Goal: Task Accomplishment & Management: Manage account settings

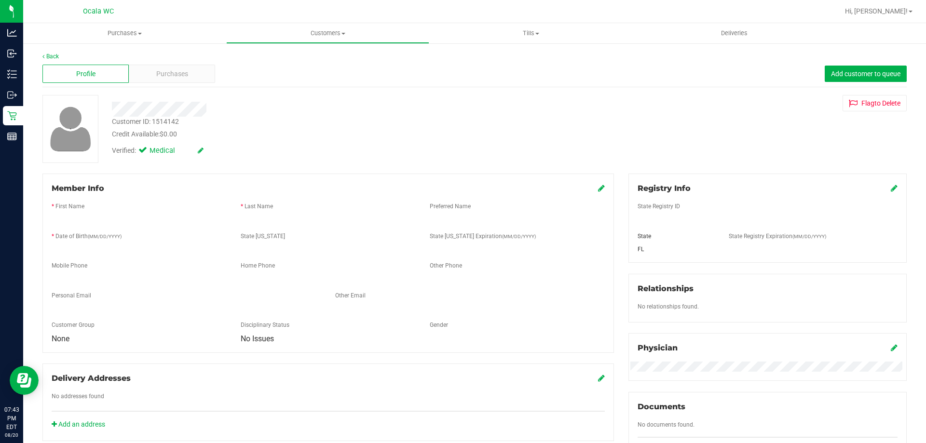
scroll to position [72, 0]
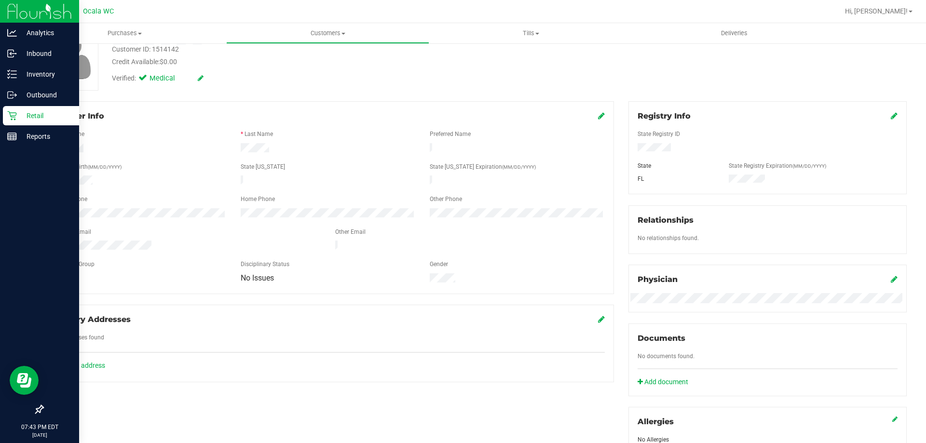
click at [7, 121] on div "Retail" at bounding box center [41, 115] width 76 height 19
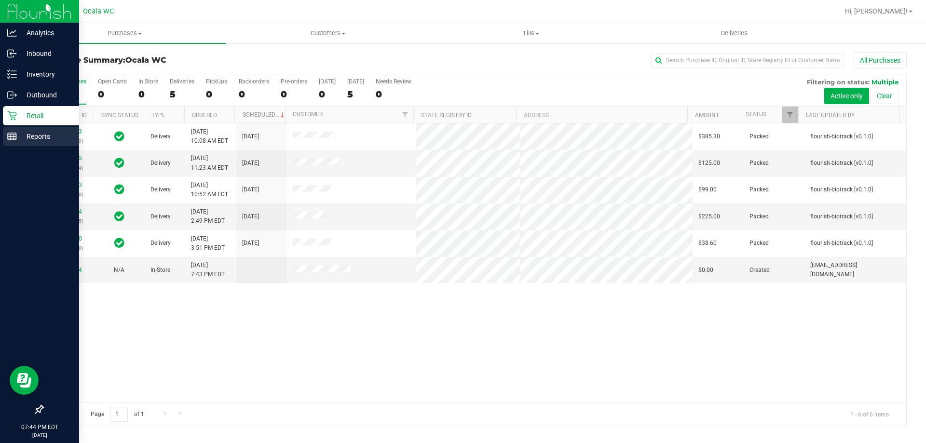
click at [14, 135] on line at bounding box center [12, 135] width 9 height 0
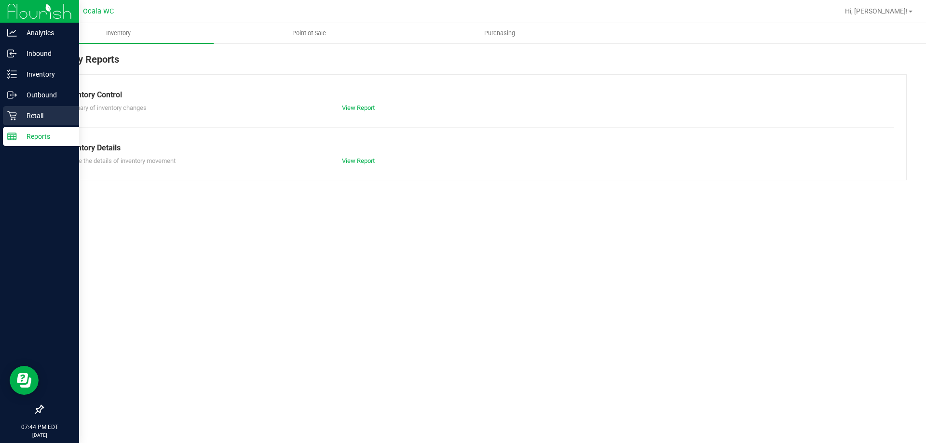
click at [25, 113] on p "Retail" at bounding box center [46, 116] width 58 height 12
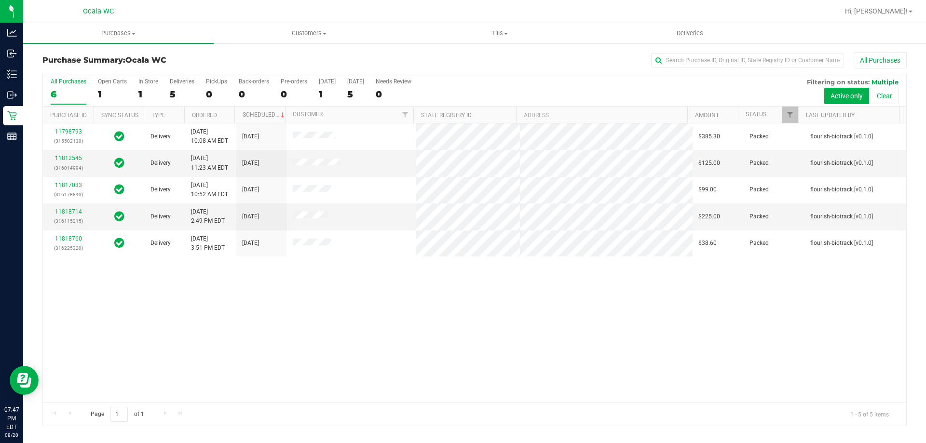
drag, startPoint x: 388, startPoint y: 281, endPoint x: 381, endPoint y: 279, distance: 7.6
click at [387, 281] on div "11798793 (315502130) Delivery [DATE] 10:08 AM EDT 8/21/2025 $385.30 Packed flou…" at bounding box center [474, 262] width 863 height 279
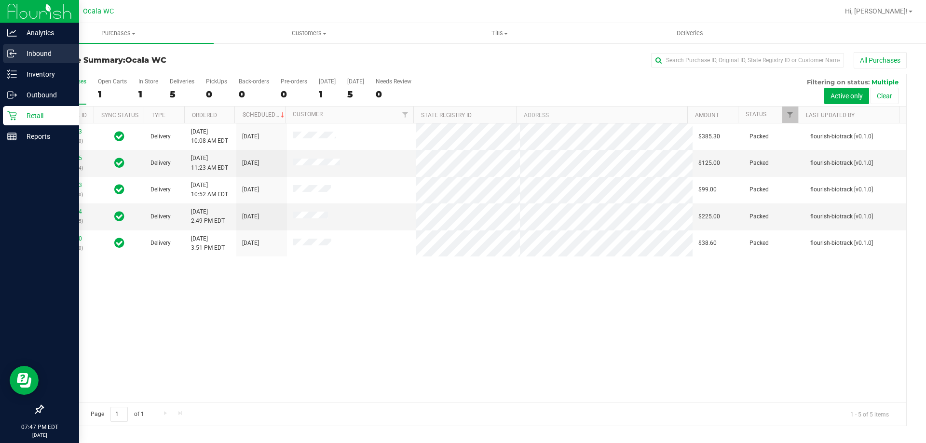
click at [27, 58] on p "Inbound" at bounding box center [46, 54] width 58 height 12
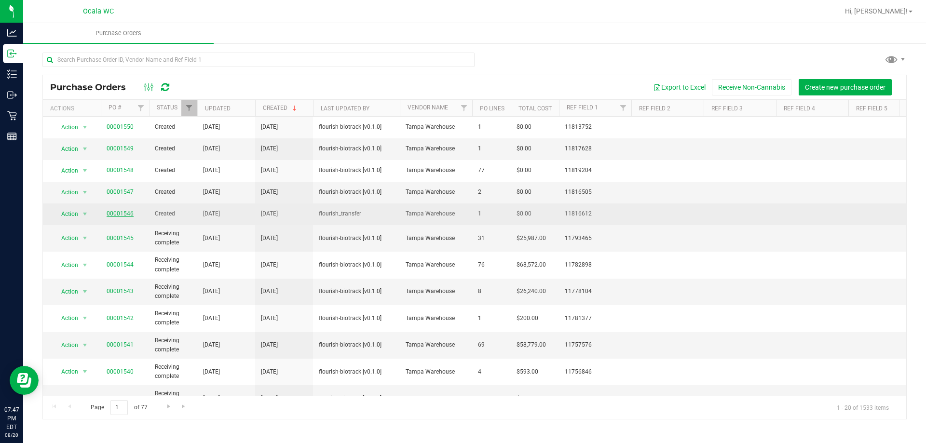
click at [123, 214] on link "00001546" at bounding box center [120, 213] width 27 height 7
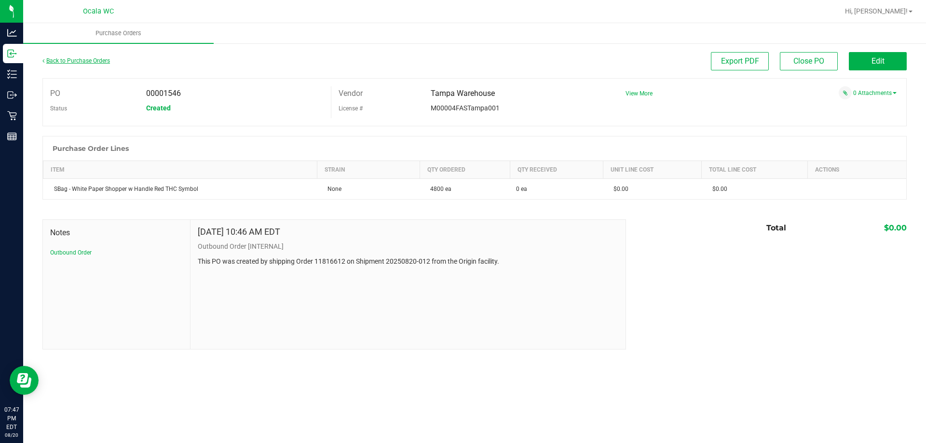
click at [69, 60] on link "Back to Purchase Orders" at bounding box center [76, 60] width 68 height 7
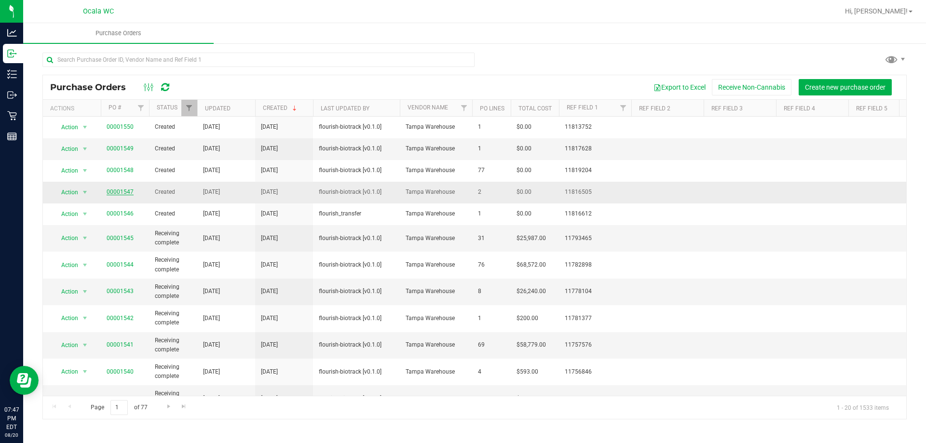
click at [124, 192] on link "00001547" at bounding box center [120, 192] width 27 height 7
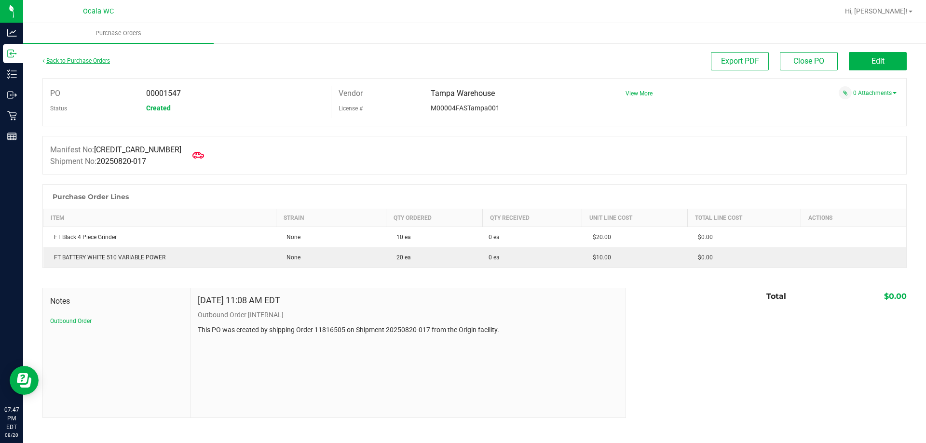
click at [83, 61] on link "Back to Purchase Orders" at bounding box center [76, 60] width 68 height 7
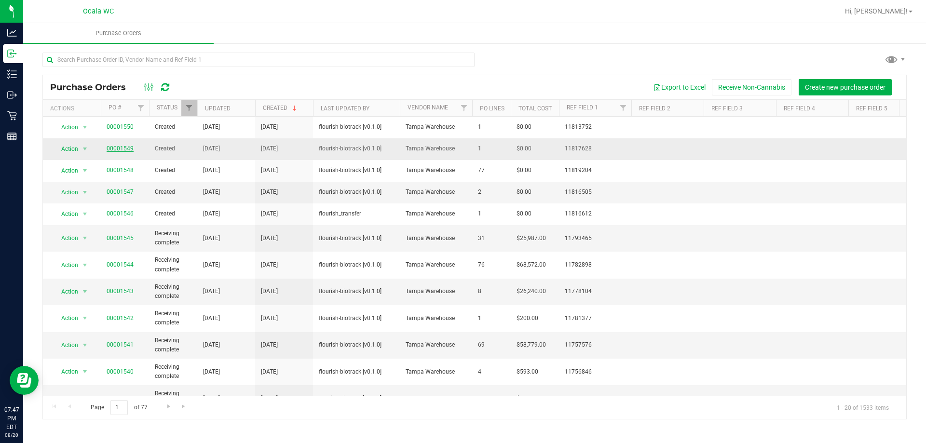
click at [121, 150] on link "00001549" at bounding box center [120, 148] width 27 height 7
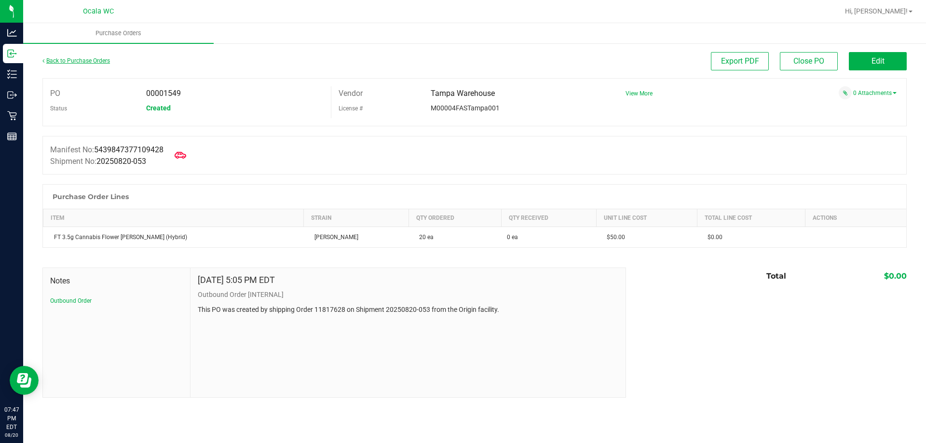
click at [62, 58] on link "Back to Purchase Orders" at bounding box center [76, 60] width 68 height 7
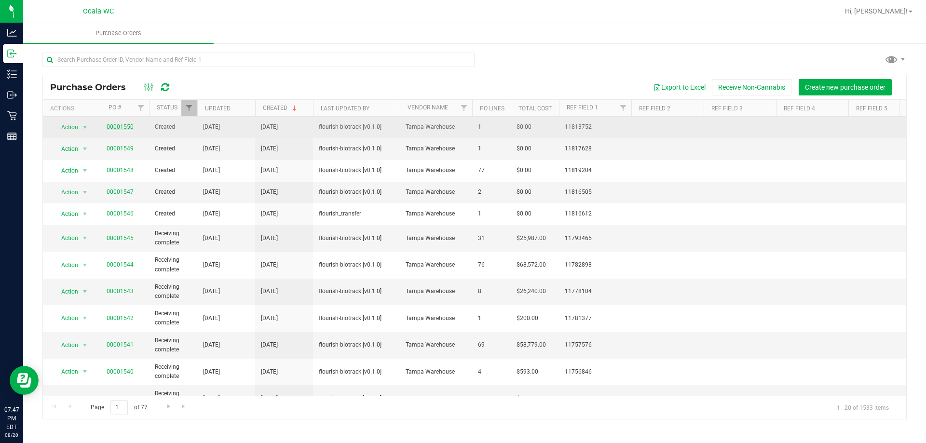
click at [120, 126] on link "00001550" at bounding box center [120, 126] width 27 height 7
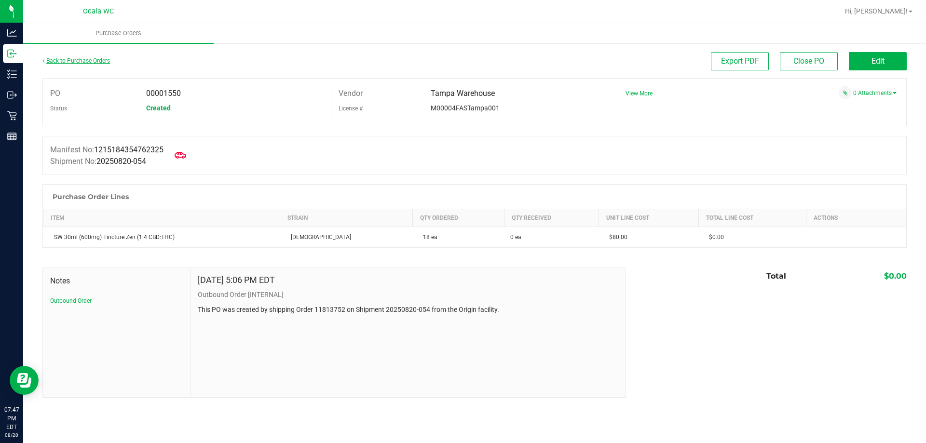
click at [70, 63] on link "Back to Purchase Orders" at bounding box center [76, 60] width 68 height 7
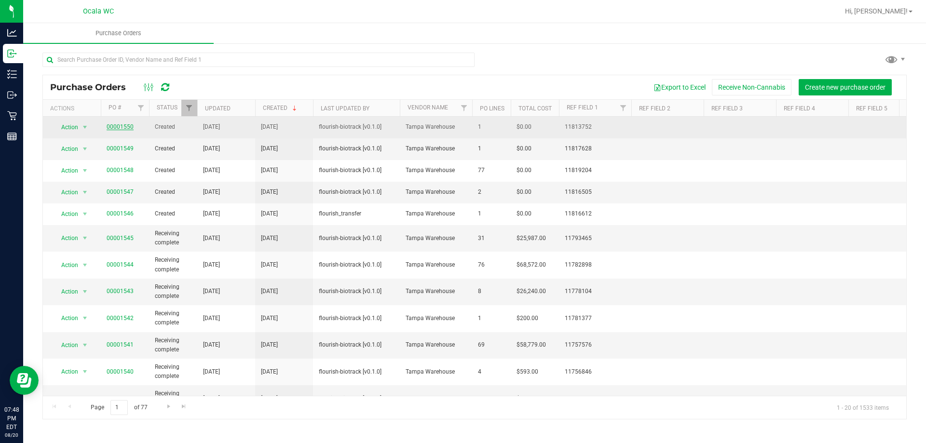
click at [117, 128] on link "00001550" at bounding box center [120, 126] width 27 height 7
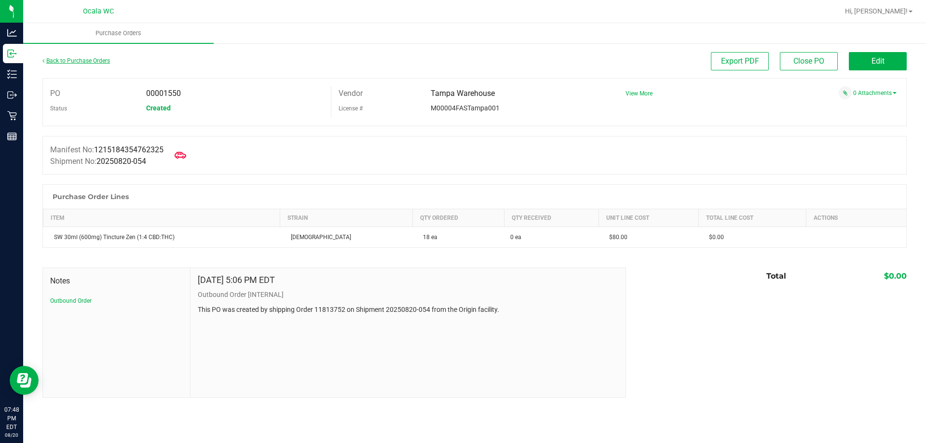
click at [73, 59] on link "Back to Purchase Orders" at bounding box center [76, 60] width 68 height 7
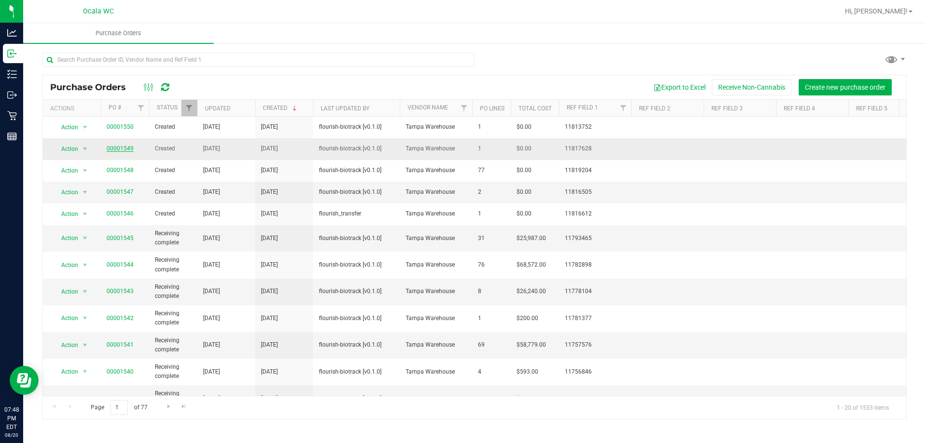
click at [123, 150] on link "00001549" at bounding box center [120, 148] width 27 height 7
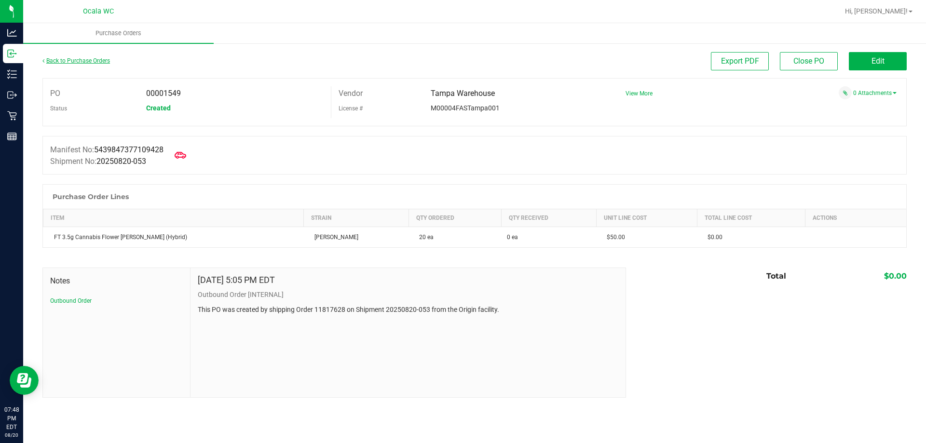
click at [65, 61] on link "Back to Purchase Orders" at bounding box center [76, 60] width 68 height 7
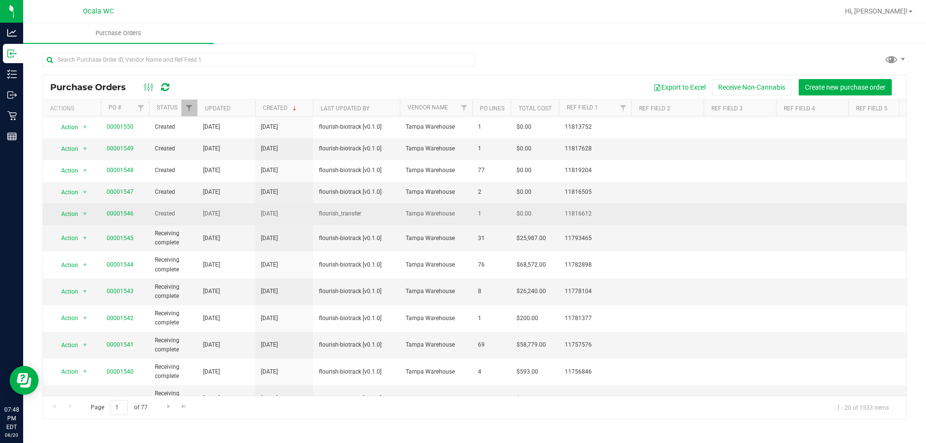
click at [483, 206] on td "1" at bounding box center [491, 215] width 39 height 22
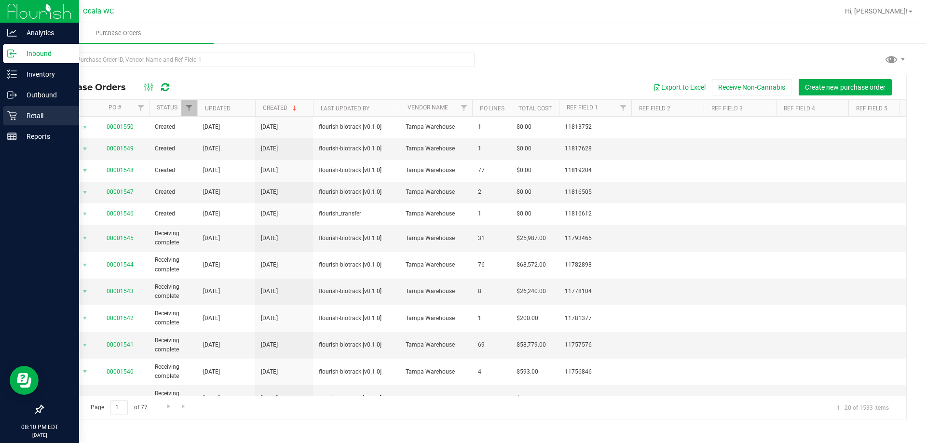
drag, startPoint x: 25, startPoint y: 110, endPoint x: 33, endPoint y: 117, distance: 9.9
click at [25, 110] on p "Retail" at bounding box center [46, 116] width 58 height 12
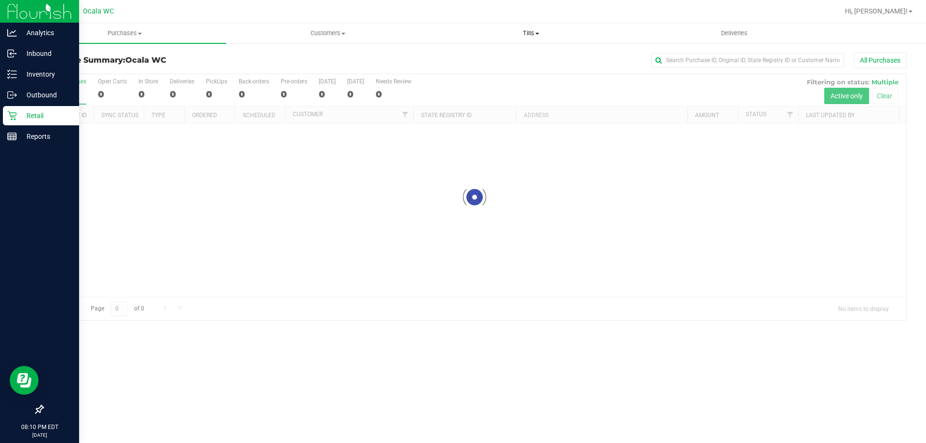
click at [523, 31] on span "Tills" at bounding box center [531, 33] width 202 height 9
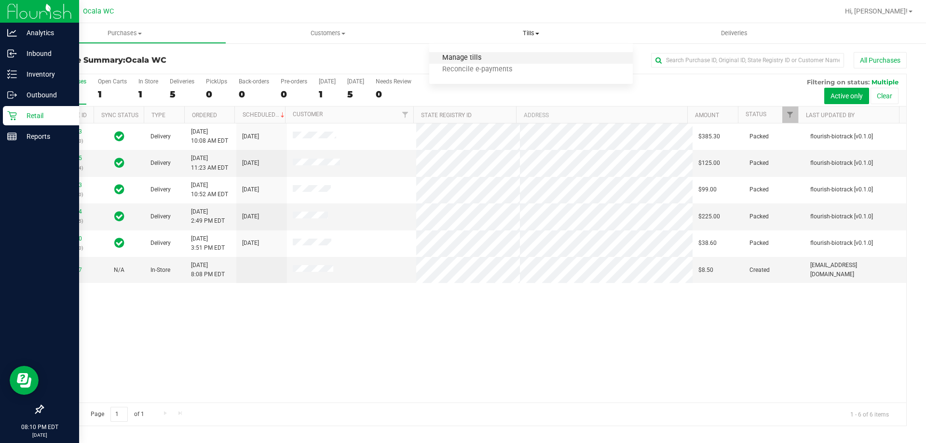
click at [459, 60] on span "Manage tills" at bounding box center [461, 58] width 65 height 8
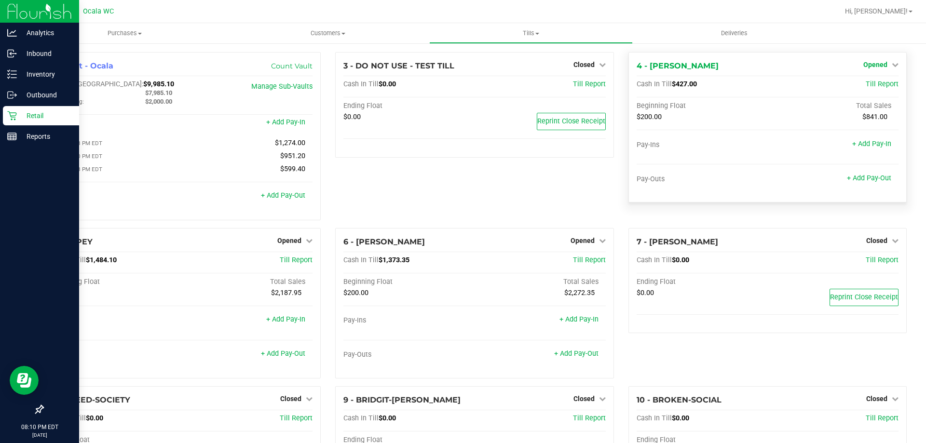
click at [866, 63] on span "Opened" at bounding box center [875, 65] width 24 height 8
click at [864, 88] on link "Close Till" at bounding box center [876, 85] width 26 height 8
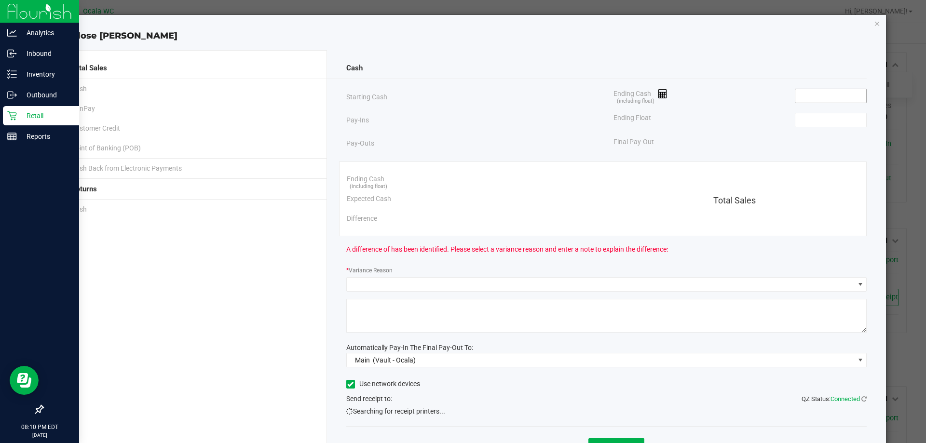
click at [805, 101] on input at bounding box center [830, 96] width 71 height 14
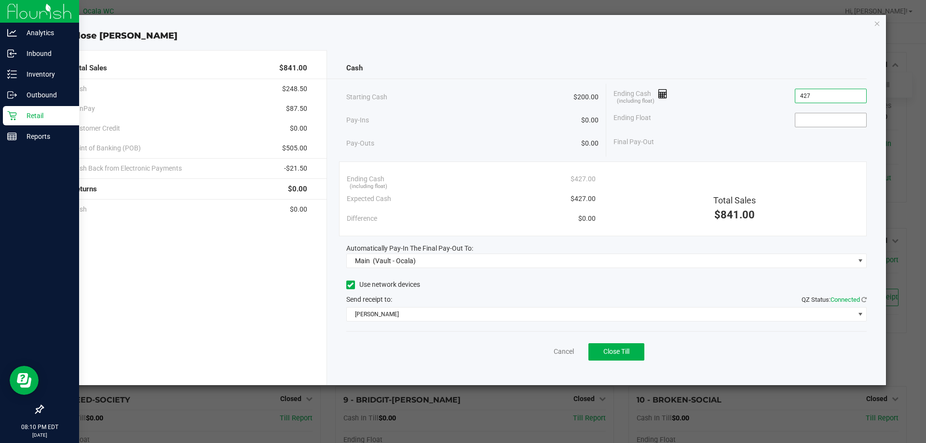
type input "$427.00"
click at [811, 123] on input at bounding box center [830, 120] width 71 height 14
type input "$200.00"
click at [772, 141] on div "Final Pay-Out $227.00" at bounding box center [740, 142] width 253 height 20
click at [451, 337] on div "Cancel Close Till" at bounding box center [606, 349] width 521 height 37
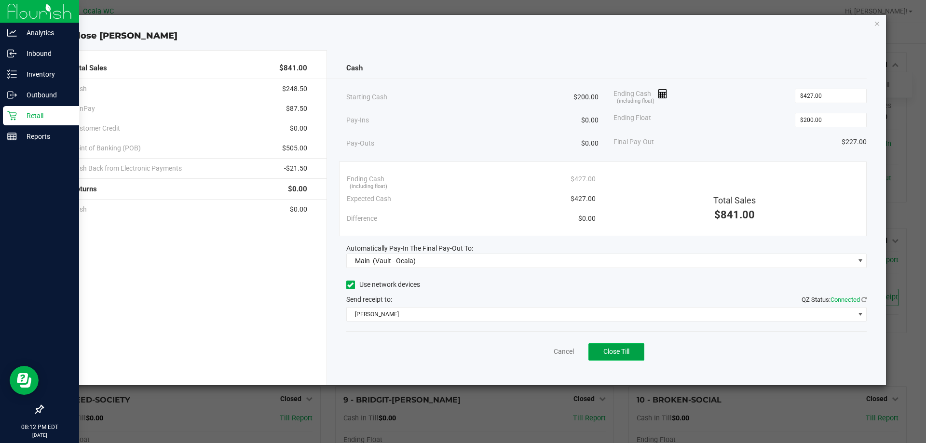
click at [619, 351] on span "Close Till" at bounding box center [616, 352] width 26 height 8
click at [542, 351] on link "Dismiss" at bounding box center [542, 352] width 23 height 10
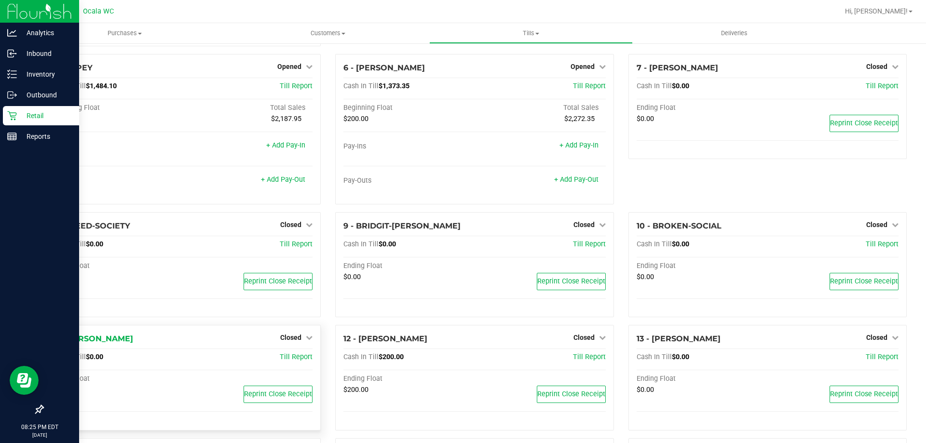
scroll to position [67, 0]
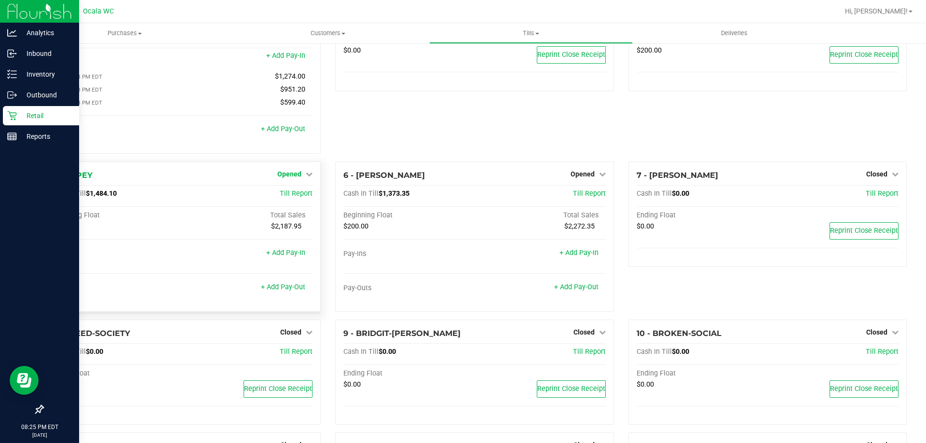
click at [285, 175] on span "Opened" at bounding box center [289, 174] width 24 height 8
click at [296, 195] on link "Close Till" at bounding box center [291, 194] width 26 height 8
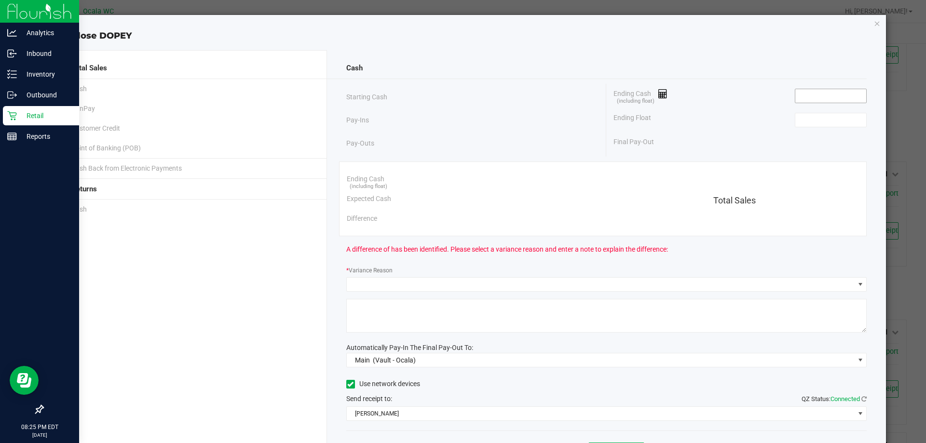
click at [814, 97] on input at bounding box center [830, 96] width 71 height 14
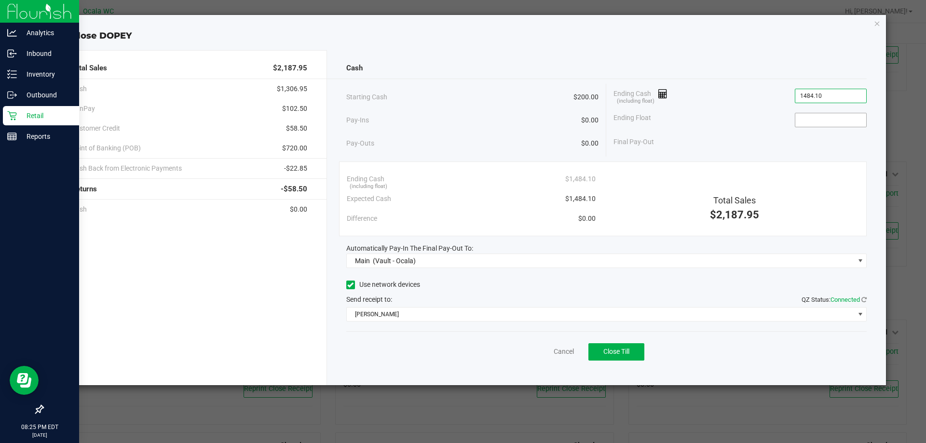
type input "$1,484.10"
click at [812, 119] on input at bounding box center [830, 120] width 71 height 14
type input "$200.00"
click at [774, 135] on div "Final Pay-Out $1,284.10" at bounding box center [740, 142] width 253 height 20
click at [609, 344] on button "Close Till" at bounding box center [616, 351] width 56 height 17
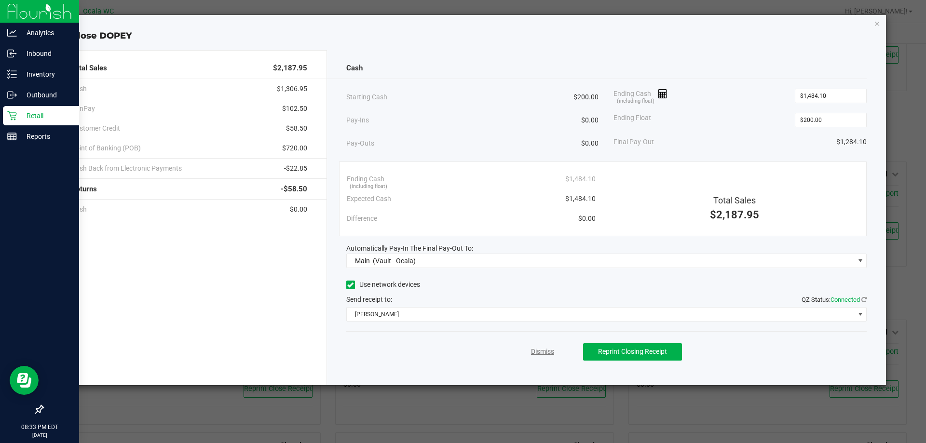
click at [544, 354] on link "Dismiss" at bounding box center [542, 352] width 23 height 10
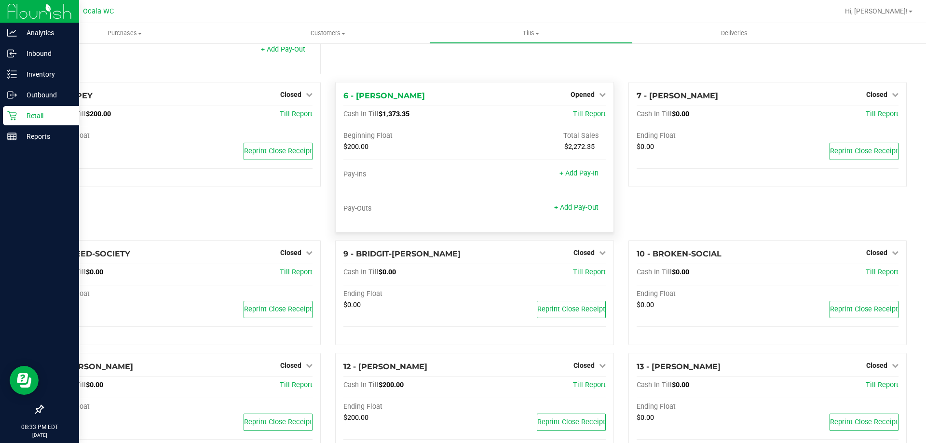
scroll to position [0, 0]
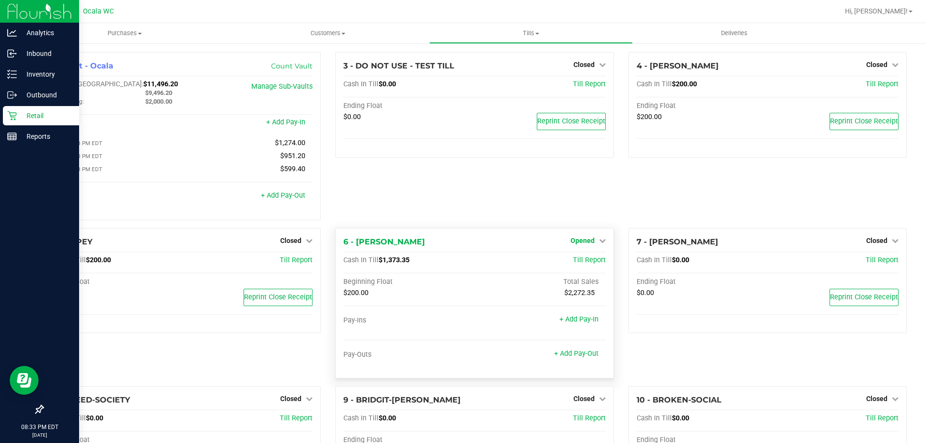
click at [580, 240] on span "Opened" at bounding box center [583, 241] width 24 height 8
click at [577, 261] on link "Close Till" at bounding box center [584, 261] width 26 height 8
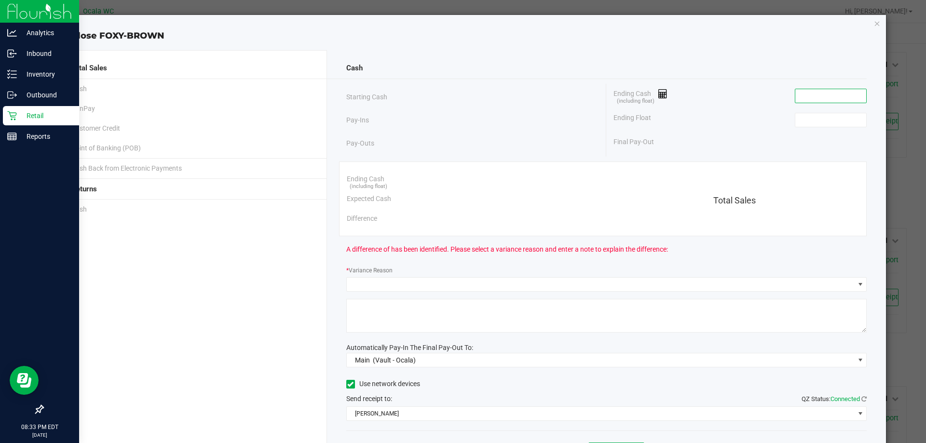
click at [804, 100] on input at bounding box center [830, 96] width 71 height 14
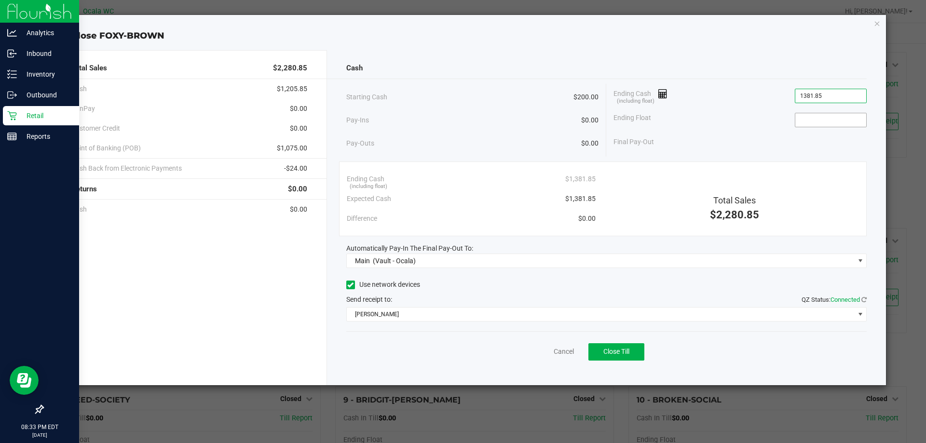
type input "$1,381.85"
click at [810, 125] on input at bounding box center [830, 120] width 71 height 14
type input "$200.00"
click at [779, 136] on div "Final Pay-Out $1,181.85" at bounding box center [740, 142] width 253 height 20
click at [571, 353] on link "Cancel" at bounding box center [564, 352] width 20 height 10
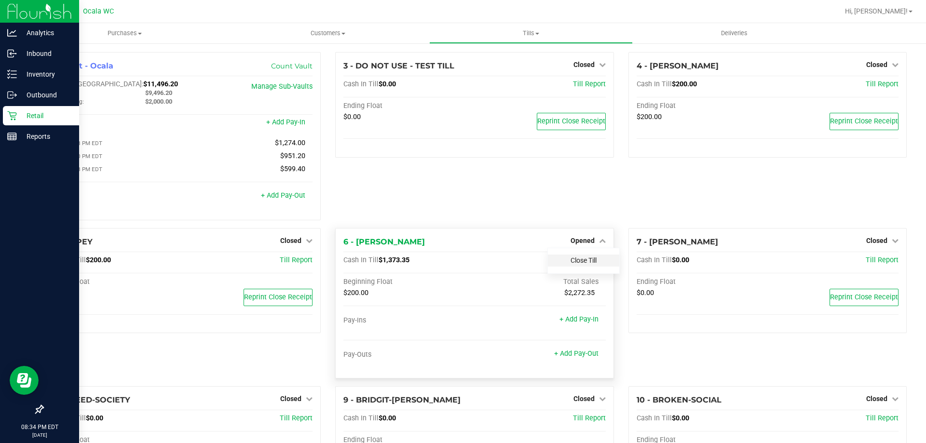
click at [574, 264] on link "Close Till" at bounding box center [584, 261] width 26 height 8
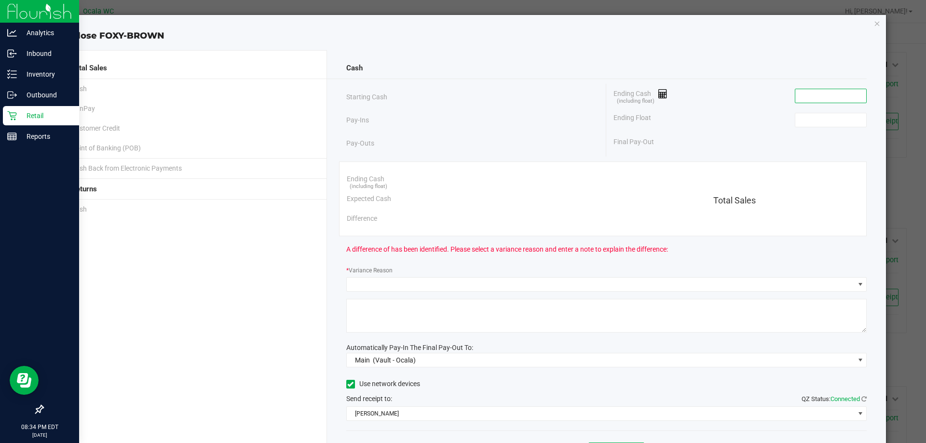
click at [839, 98] on input at bounding box center [830, 96] width 71 height 14
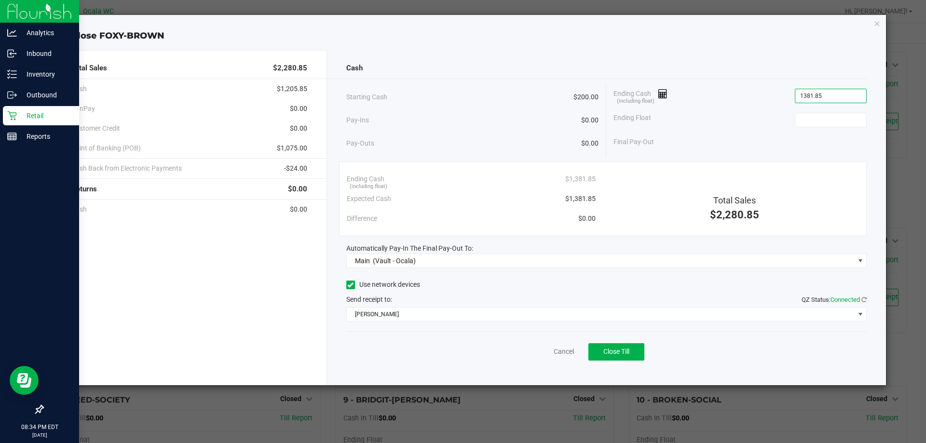
type input "$1,381.85"
click at [830, 137] on div "Final Pay-Out" at bounding box center [740, 142] width 253 height 20
click at [827, 131] on div "Ending Float" at bounding box center [740, 120] width 253 height 24
click at [827, 116] on input at bounding box center [830, 120] width 71 height 14
type input "$200.00"
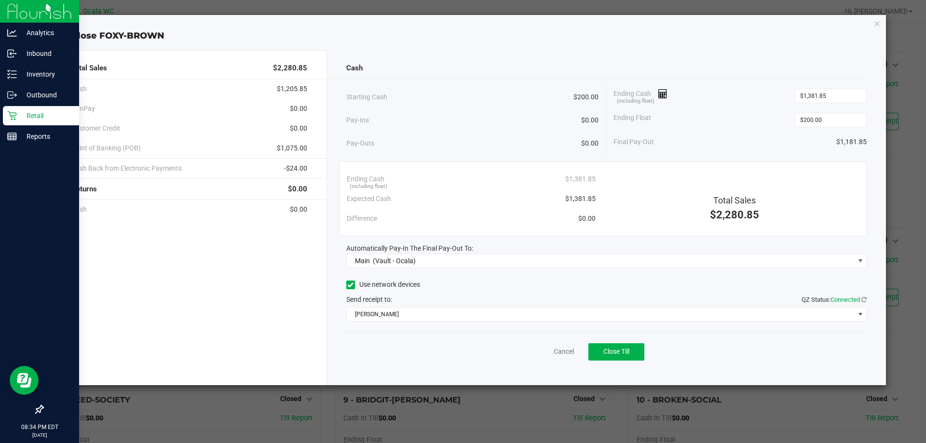
click at [685, 112] on div "Ending Float $200.00" at bounding box center [740, 120] width 253 height 24
click at [627, 356] on button "Close Till" at bounding box center [616, 351] width 56 height 17
click at [540, 353] on link "Dismiss" at bounding box center [542, 352] width 23 height 10
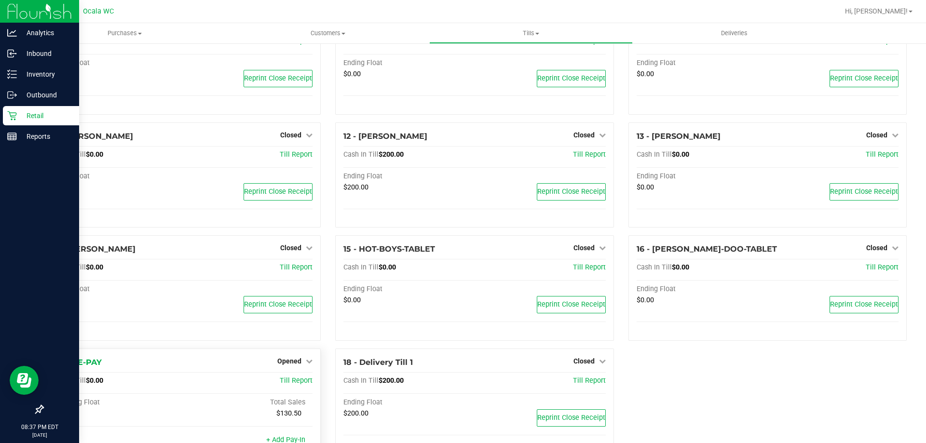
scroll to position [338, 0]
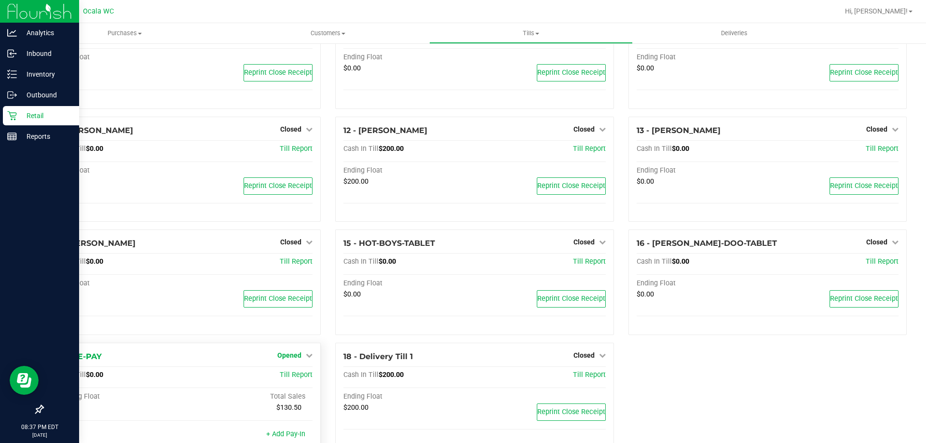
click at [281, 356] on span "Opened" at bounding box center [289, 356] width 24 height 8
click at [292, 375] on link "Close Till" at bounding box center [291, 375] width 26 height 8
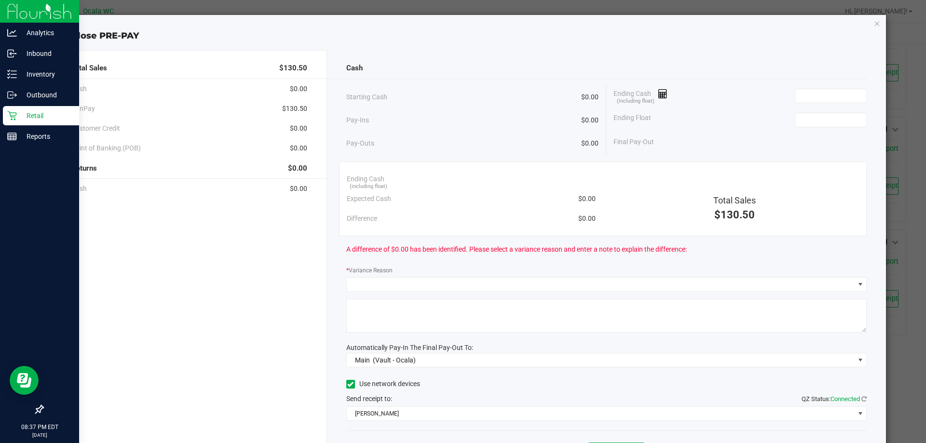
click at [817, 106] on div "Ending Cash (including float)" at bounding box center [740, 96] width 253 height 24
click at [818, 91] on input at bounding box center [830, 96] width 71 height 14
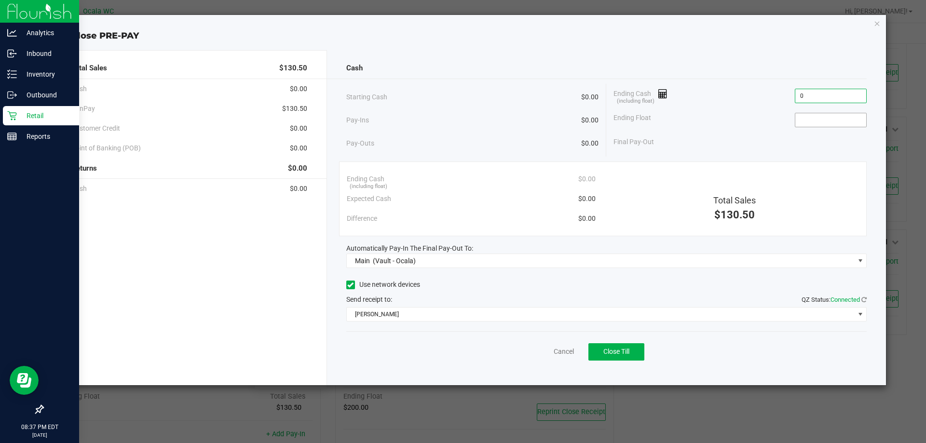
type input "$0.00"
click at [846, 117] on input at bounding box center [830, 120] width 71 height 14
type input "$0.00"
click at [733, 139] on div "Final Pay-Out $0.00" at bounding box center [740, 142] width 253 height 20
click at [636, 354] on button "Close Till" at bounding box center [616, 351] width 56 height 17
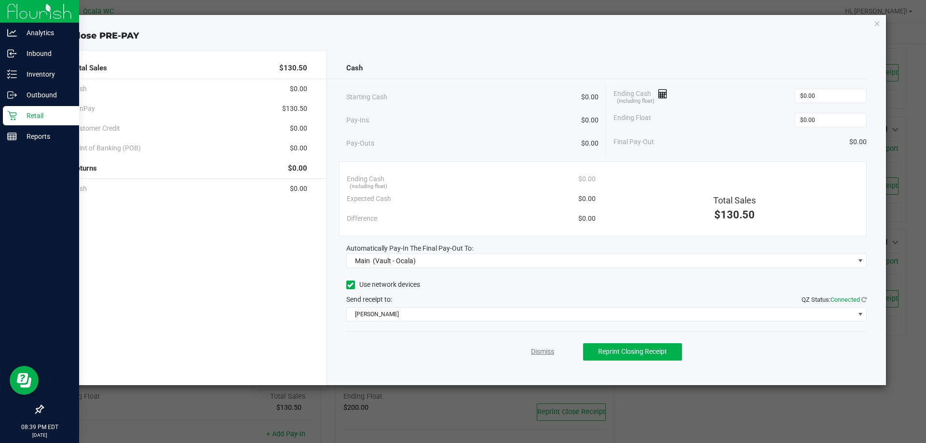
click at [547, 351] on link "Dismiss" at bounding box center [542, 352] width 23 height 10
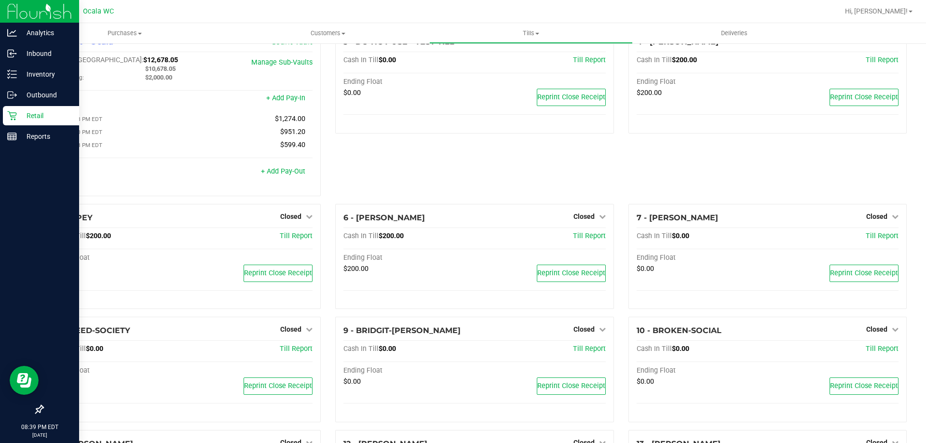
scroll to position [0, 0]
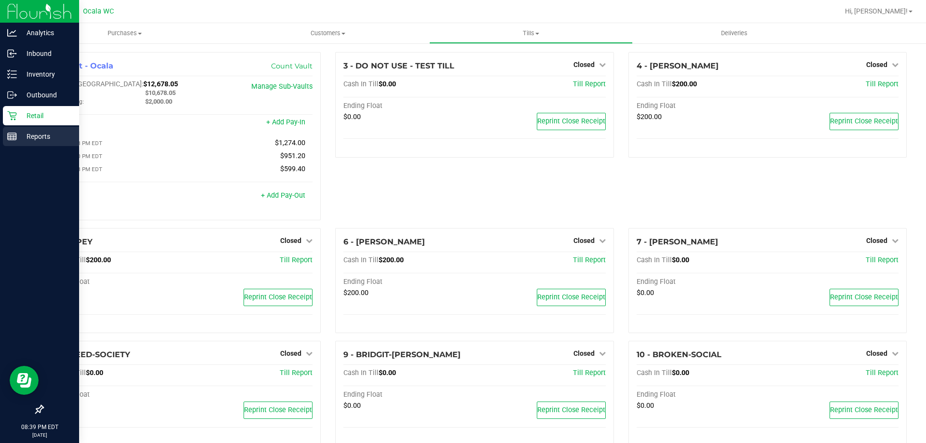
click at [10, 147] on link "Reports" at bounding box center [39, 137] width 79 height 21
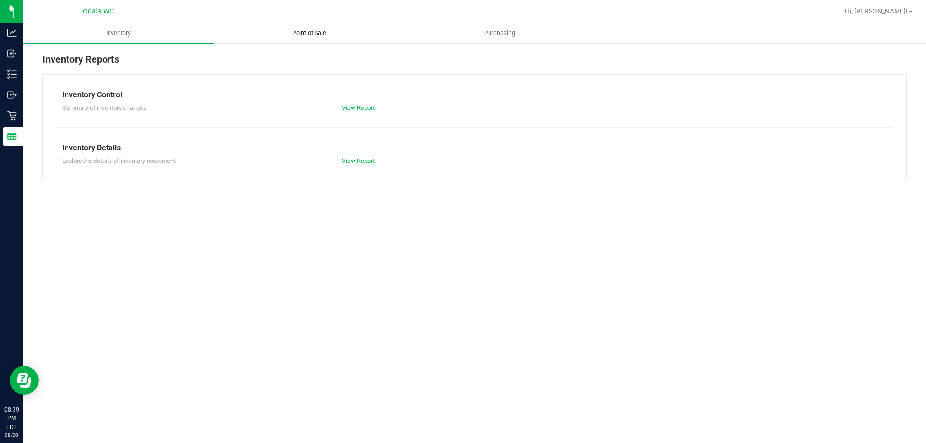
click at [326, 31] on span "Point of Sale" at bounding box center [309, 33] width 60 height 9
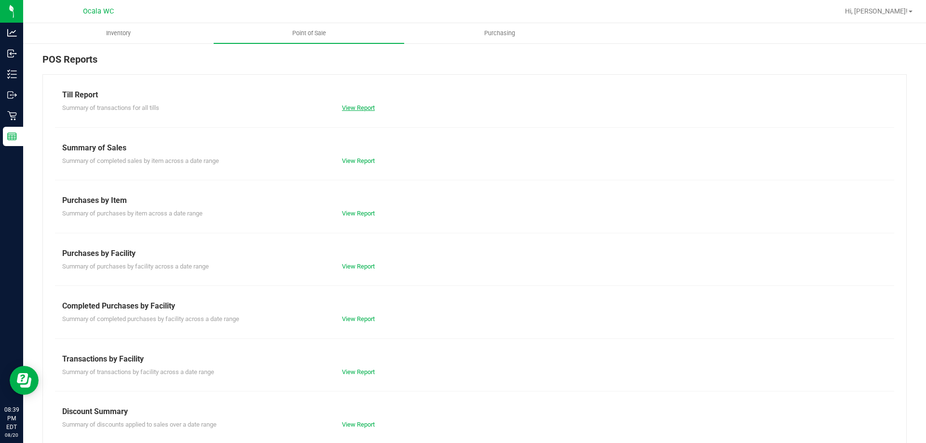
click at [357, 108] on link "View Report" at bounding box center [358, 107] width 33 height 7
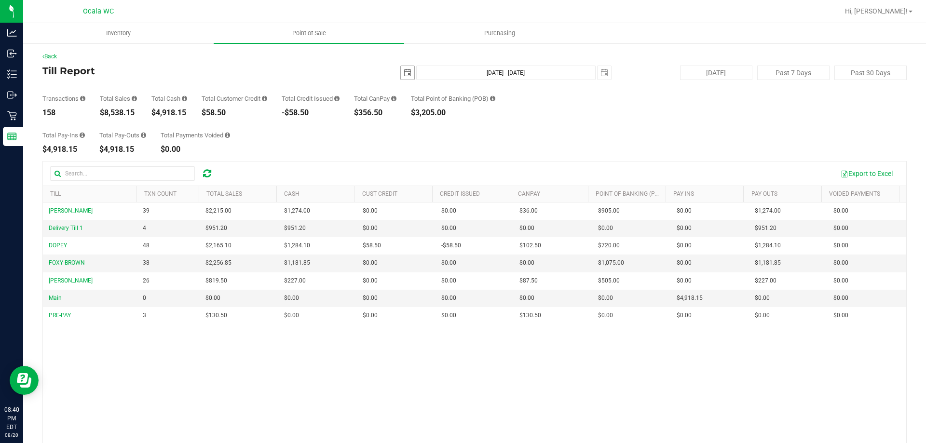
click at [406, 70] on span "select" at bounding box center [408, 73] width 8 height 8
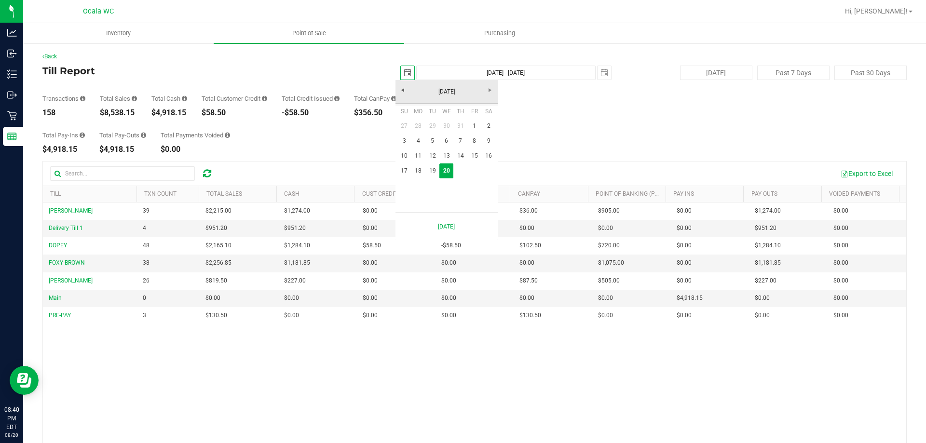
scroll to position [0, 24]
click at [406, 171] on link "17" at bounding box center [404, 171] width 14 height 15
type input "2025-08-17"
type input "Aug 17, 2025 - Aug 20, 2025"
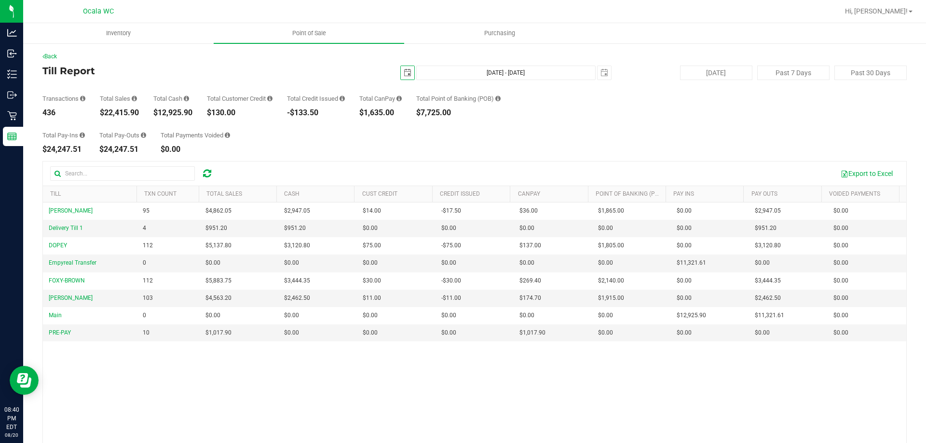
click at [404, 74] on span "select" at bounding box center [408, 73] width 8 height 8
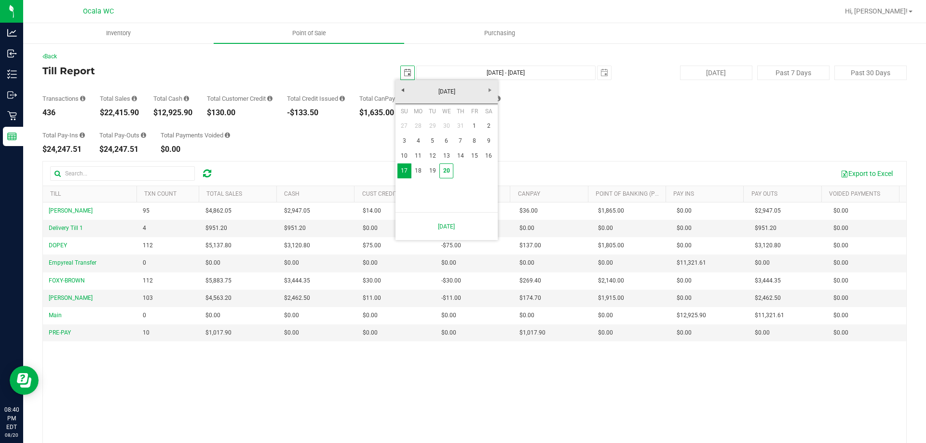
click at [476, 125] on link "1" at bounding box center [474, 126] width 14 height 15
type input "2025-08-01"
type input "Aug 1, 2025 - Aug 20, 2025"
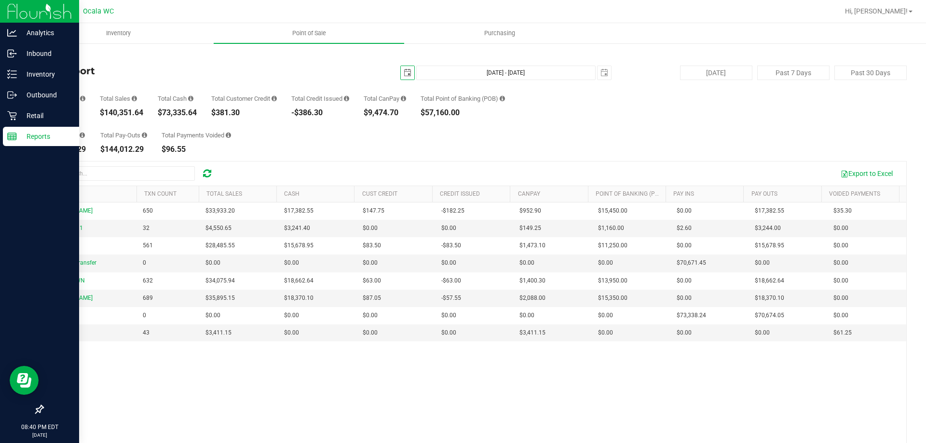
click at [14, 138] on line at bounding box center [12, 138] width 9 height 0
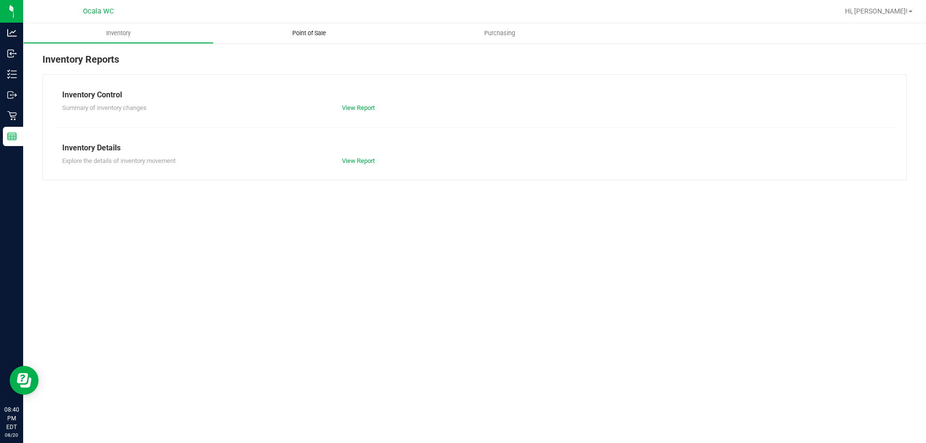
click at [318, 32] on span "Point of Sale" at bounding box center [309, 33] width 60 height 9
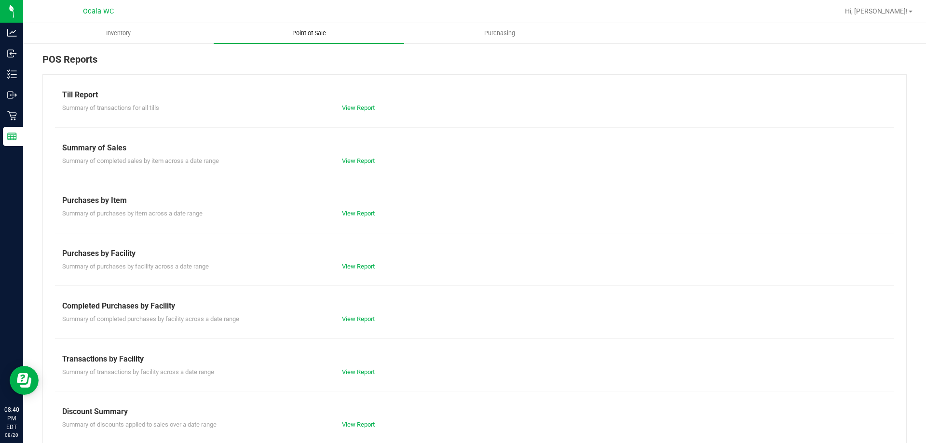
scroll to position [64, 0]
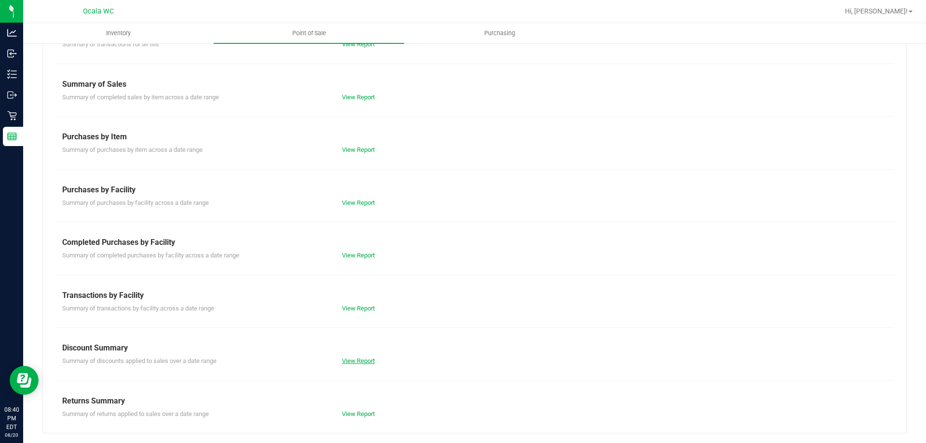
click at [364, 361] on link "View Report" at bounding box center [358, 360] width 33 height 7
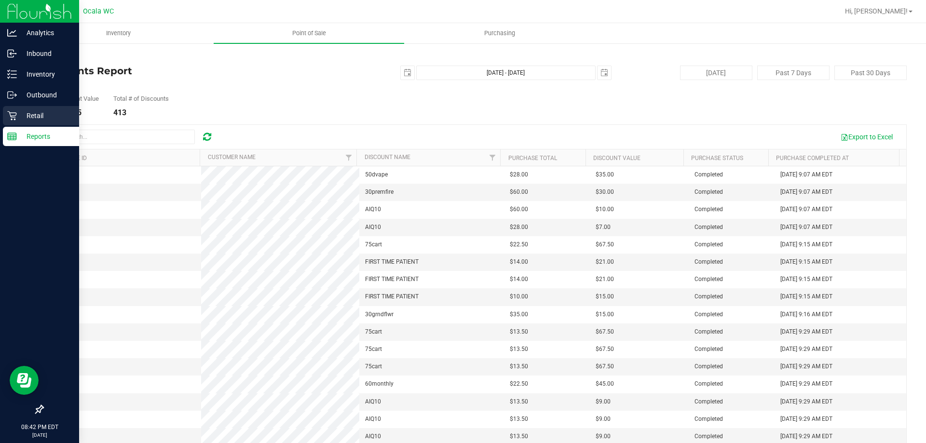
click at [11, 122] on div "Retail" at bounding box center [41, 115] width 76 height 19
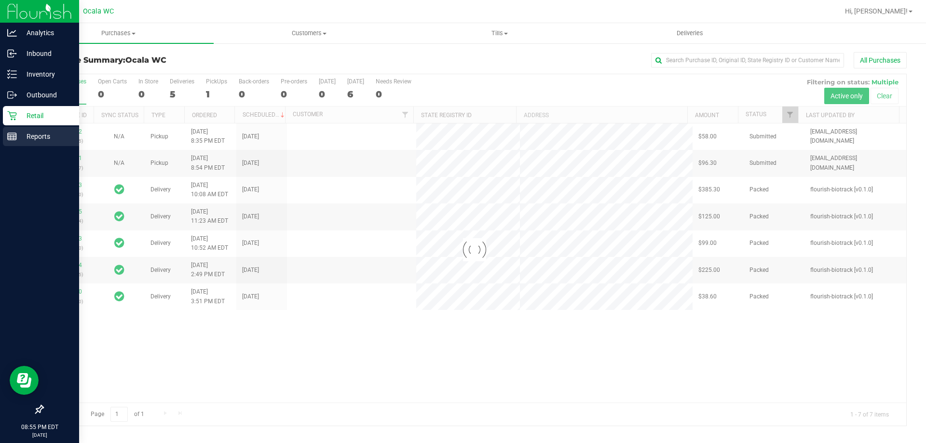
click at [14, 134] on icon at bounding box center [12, 137] width 10 height 10
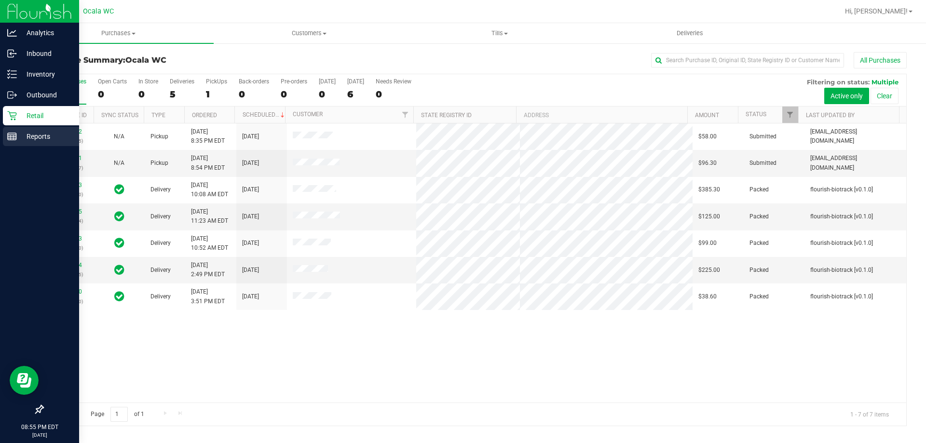
click at [34, 138] on p "Reports" at bounding box center [46, 137] width 58 height 12
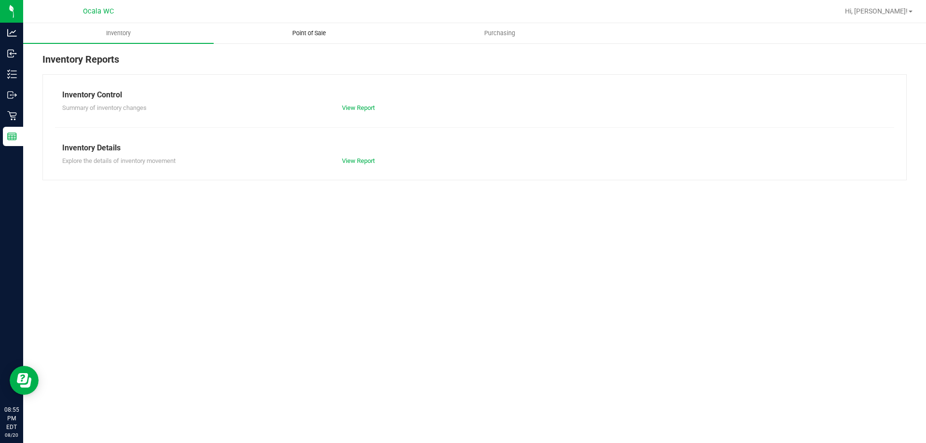
click at [316, 33] on span "Point of Sale" at bounding box center [309, 33] width 60 height 9
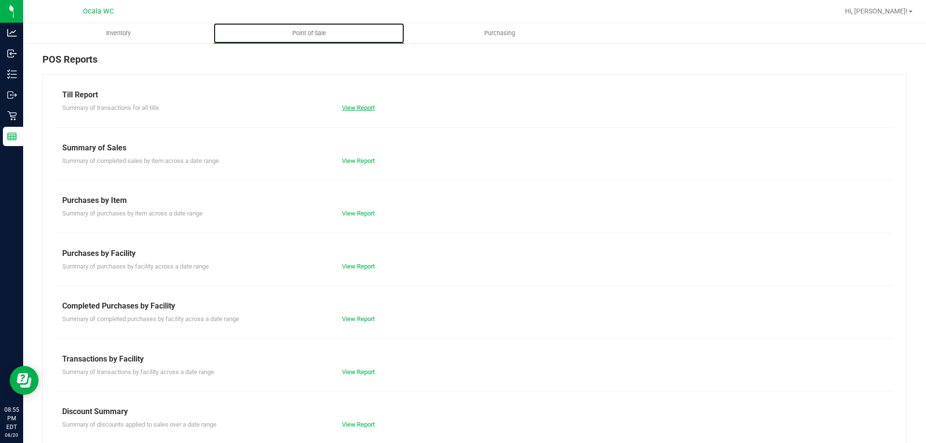
click at [362, 110] on link "View Report" at bounding box center [358, 107] width 33 height 7
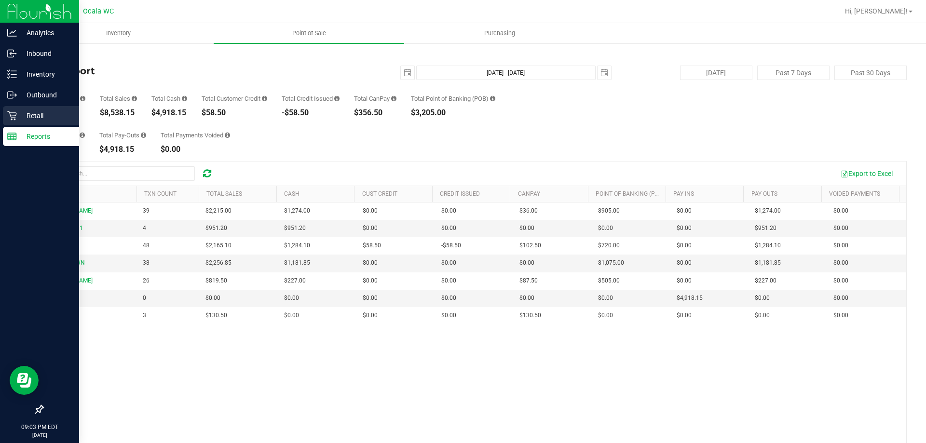
click at [13, 123] on div "Retail" at bounding box center [41, 115] width 76 height 19
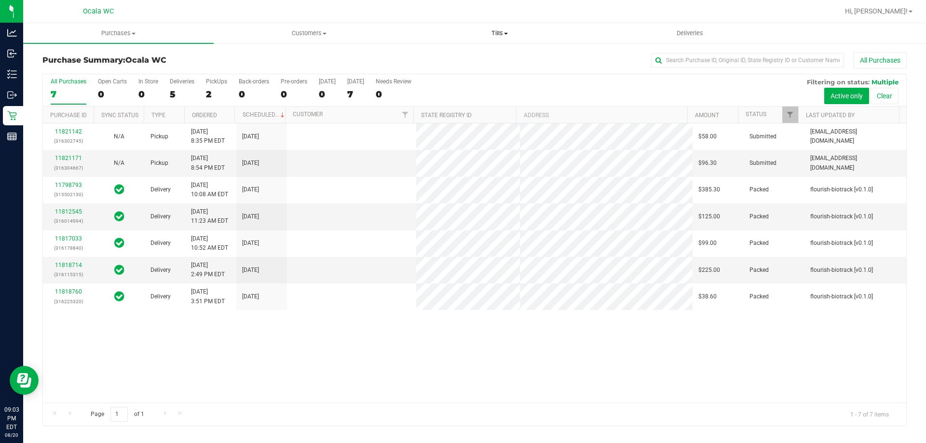
click at [496, 38] on uib-tab-heading "Tills Manage tills Reconcile e-payments" at bounding box center [500, 33] width 190 height 19
click at [444, 70] on span "Reconcile e-payments" at bounding box center [452, 70] width 96 height 8
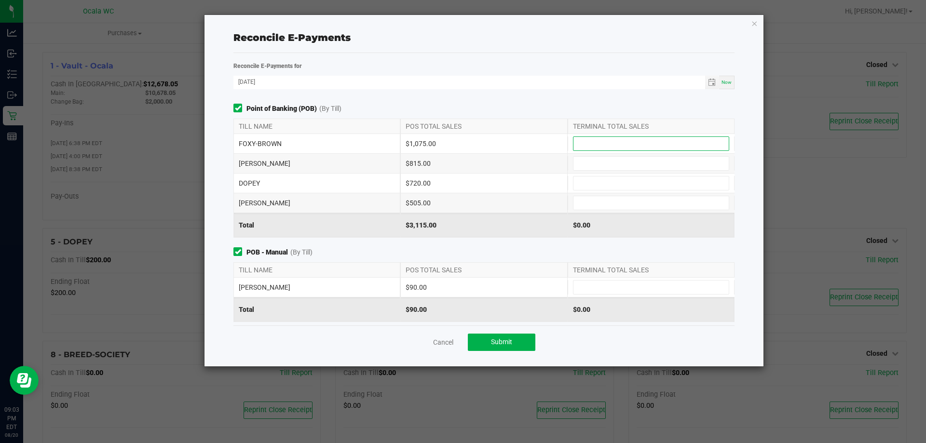
click at [634, 138] on input at bounding box center [651, 144] width 155 height 14
type input "$1,075.00"
click at [580, 163] on input at bounding box center [651, 164] width 155 height 14
type input "$815.00"
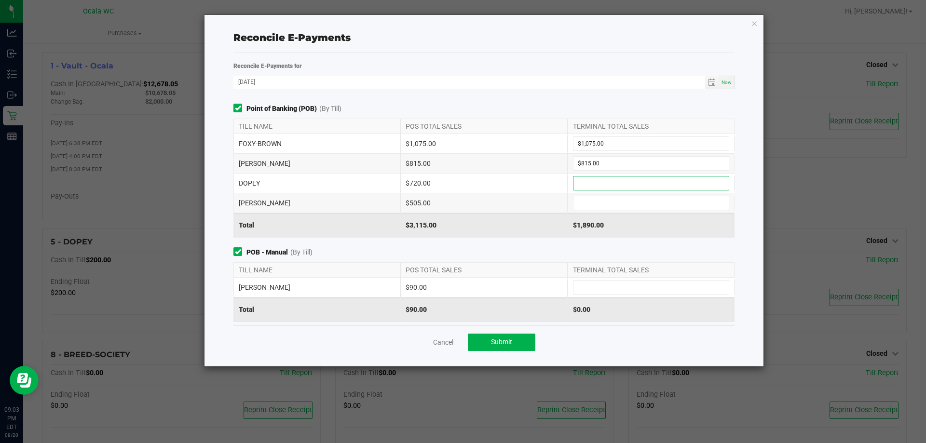
click at [583, 179] on input at bounding box center [651, 184] width 155 height 14
type input "$720.00"
click at [579, 205] on input at bounding box center [651, 203] width 155 height 14
type input "$505.00"
click at [622, 284] on input at bounding box center [651, 288] width 155 height 14
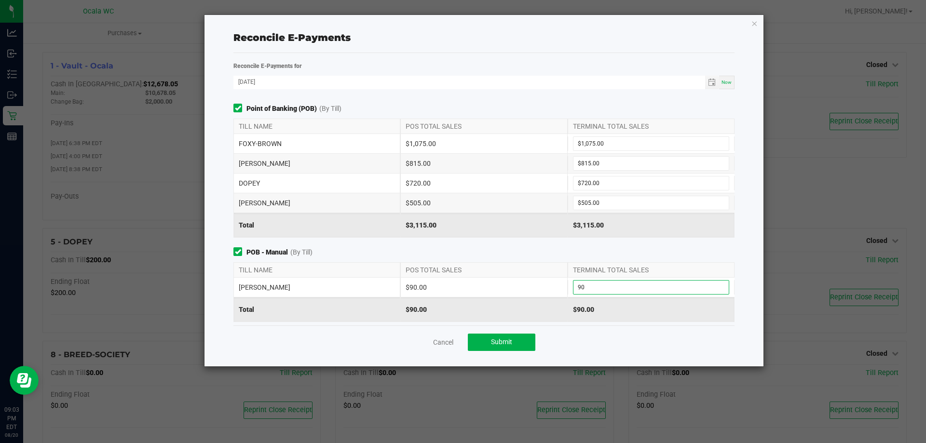
type input "$90.00"
click at [620, 265] on div "TERMINAL TOTAL SALES" at bounding box center [651, 270] width 167 height 14
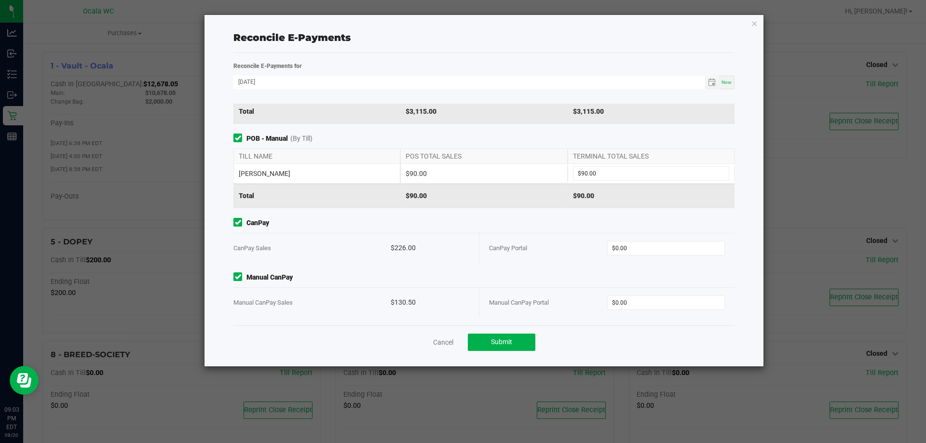
scroll to position [114, 0]
click at [660, 242] on input "0" at bounding box center [666, 248] width 117 height 14
type input "$226.00"
click at [667, 301] on input "0" at bounding box center [666, 303] width 117 height 14
type input "$130.50"
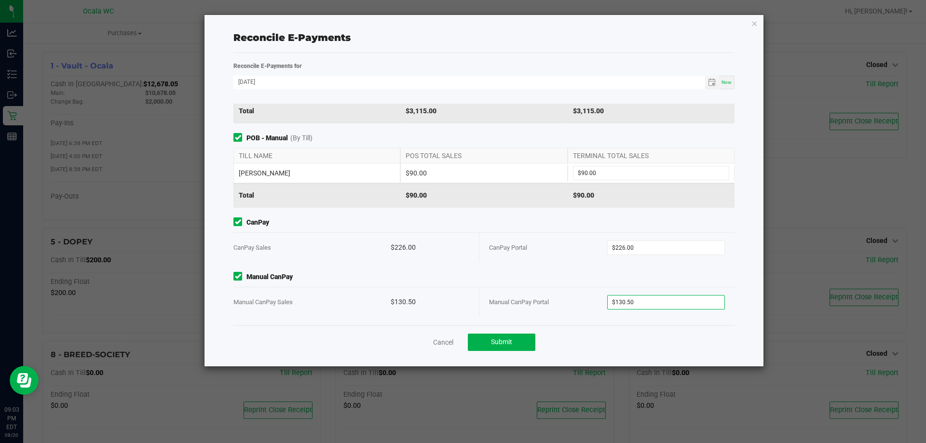
click at [660, 358] on div "Cancel Submit" at bounding box center [483, 342] width 501 height 33
click at [486, 339] on button "Submit" at bounding box center [502, 342] width 68 height 17
